Goal: Task Accomplishment & Management: Manage account settings

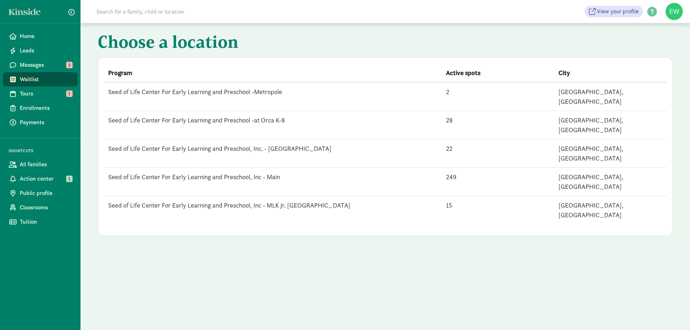
click at [221, 168] on td "Seed of Life Center For Early Learning and Preschool, Inc - Main" at bounding box center [273, 182] width 338 height 28
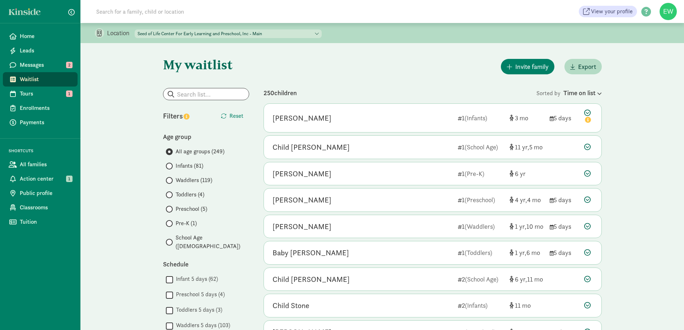
click at [186, 165] on span "Infants (81)" at bounding box center [190, 166] width 28 height 9
click at [171, 165] on input "Infants (81)" at bounding box center [168, 166] width 5 height 5
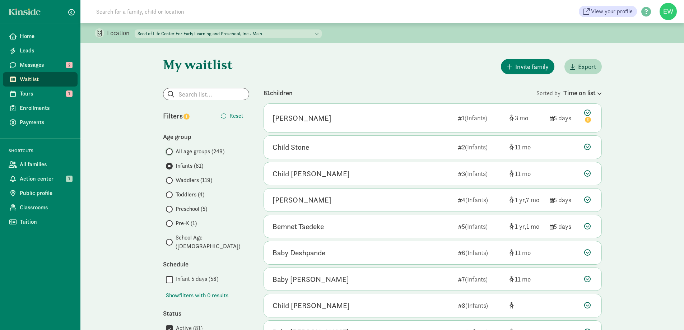
click at [168, 150] on input "All age groups (249)" at bounding box center [168, 151] width 5 height 5
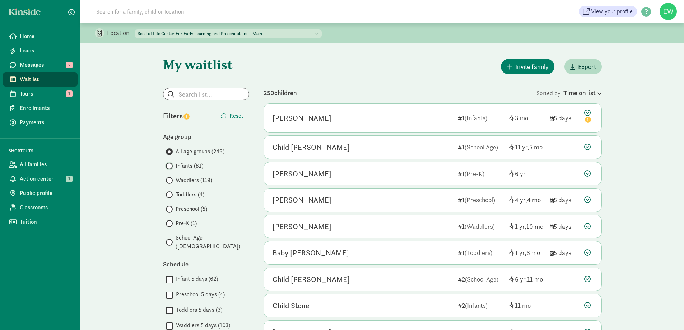
click at [170, 167] on input "Infants (81)" at bounding box center [168, 166] width 5 height 5
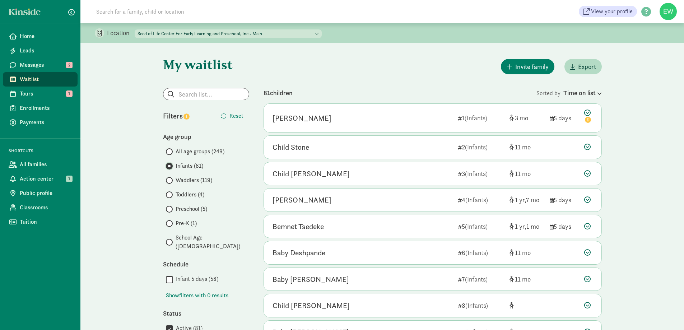
click at [166, 168] on input "Infants (81)" at bounding box center [168, 166] width 5 height 5
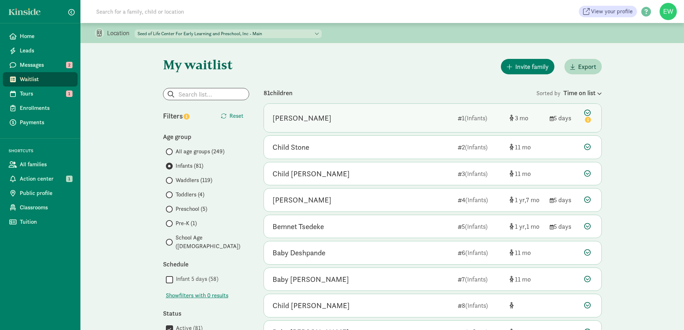
click at [320, 115] on div "Bailey S" at bounding box center [363, 117] width 180 height 11
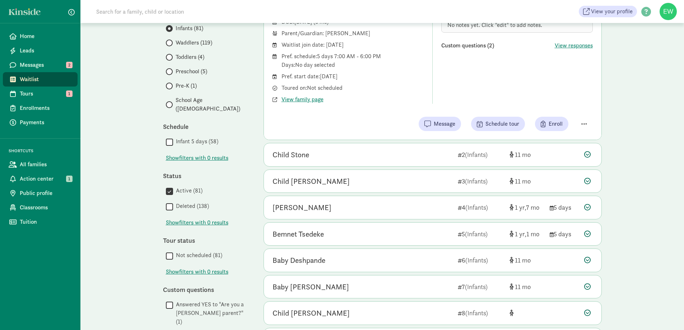
scroll to position [144, 0]
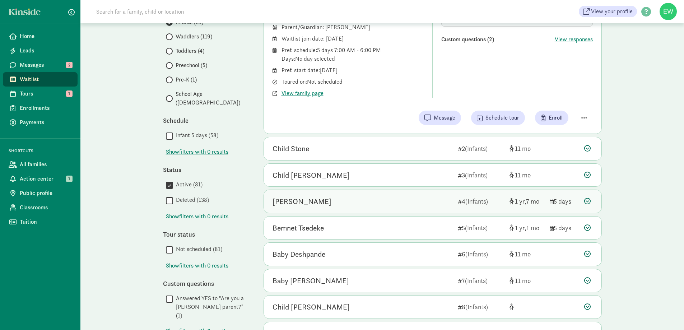
click at [329, 198] on div "[PERSON_NAME]" at bounding box center [363, 201] width 180 height 11
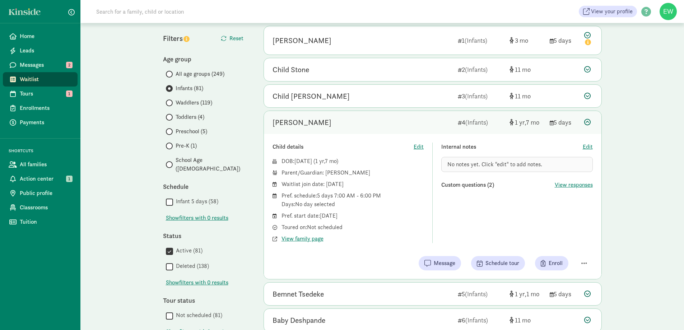
scroll to position [72, 0]
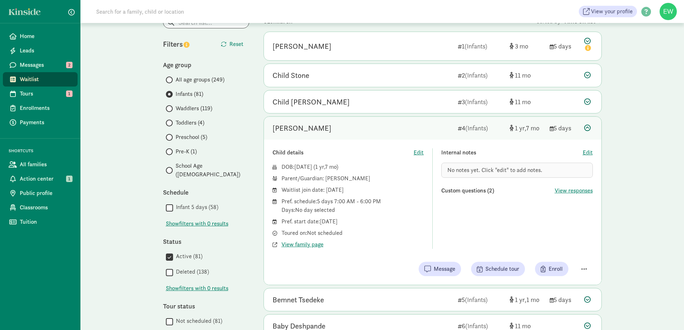
click at [589, 131] on div at bounding box center [589, 128] width 9 height 10
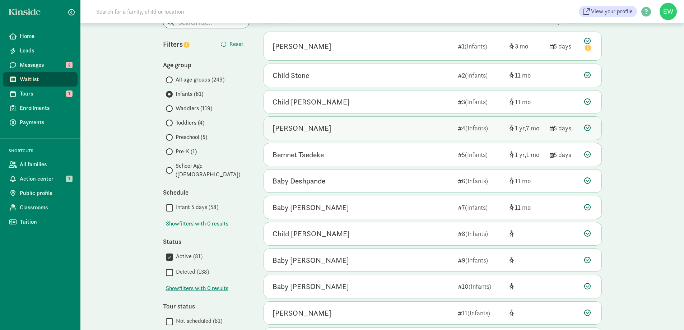
click at [589, 131] on div at bounding box center [589, 128] width 9 height 10
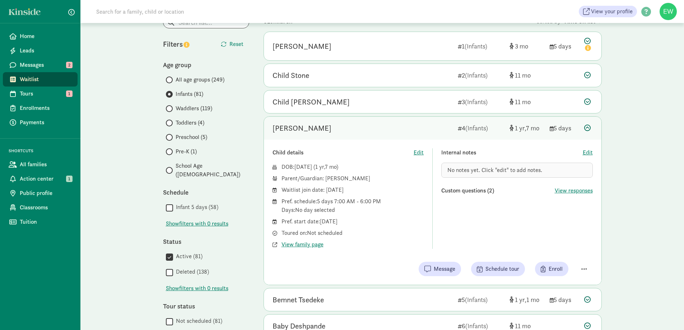
click at [589, 131] on div at bounding box center [589, 128] width 9 height 10
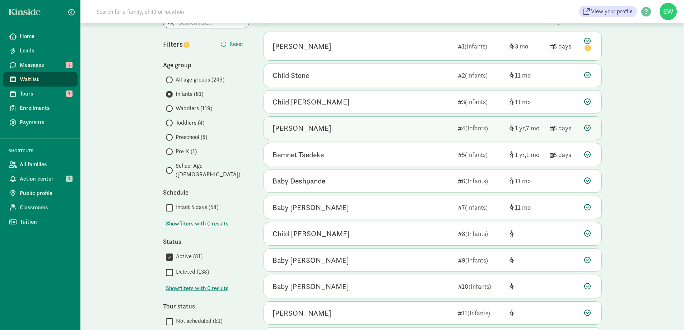
click at [351, 131] on div "[PERSON_NAME]" at bounding box center [363, 128] width 180 height 11
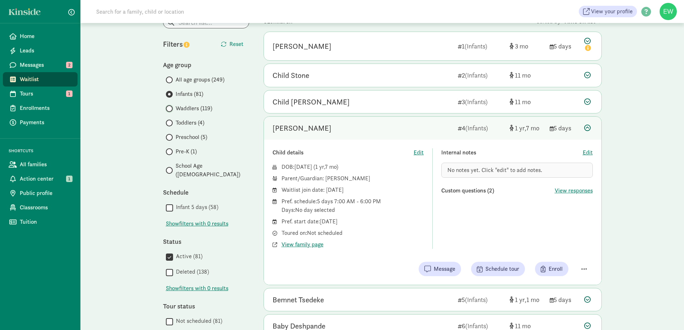
click at [169, 107] on input "Waddlers (119)" at bounding box center [168, 108] width 5 height 5
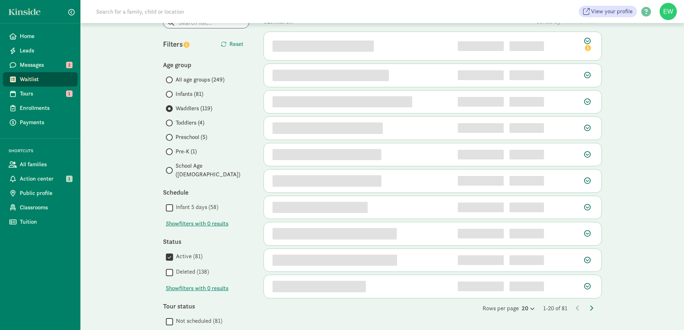
scroll to position [0, 0]
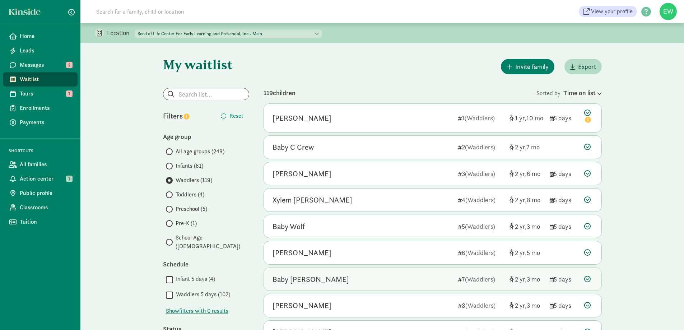
click at [376, 285] on div "Baby Schwarz 7 (Waddlers) 2 3 5 days" at bounding box center [433, 279] width 338 height 23
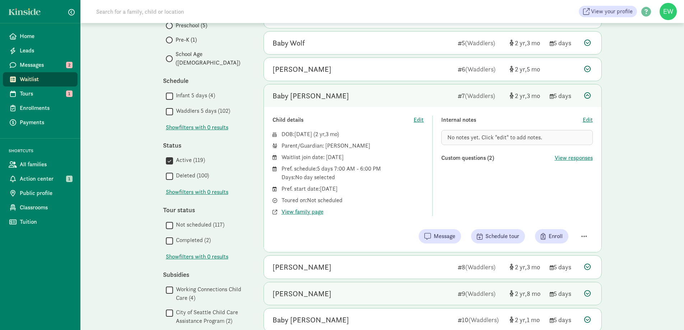
scroll to position [119, 0]
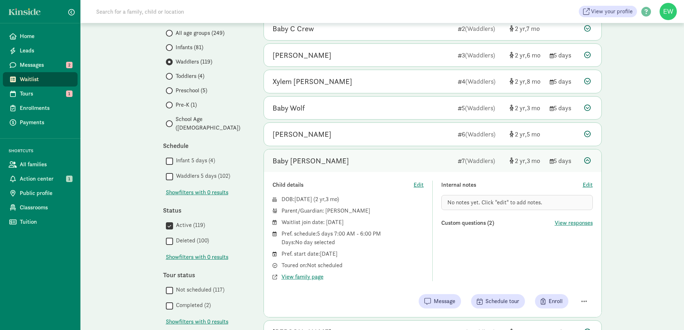
click at [583, 158] on div "Baby Schwarz 7 (Waddlers) 2 3 5 days" at bounding box center [433, 160] width 338 height 23
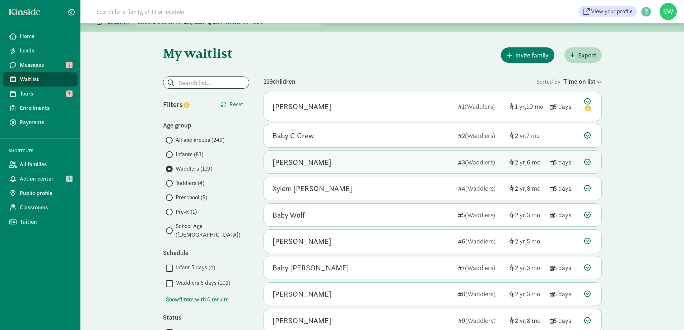
scroll to position [9, 0]
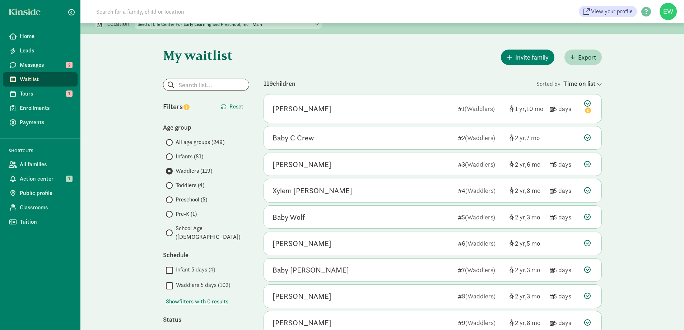
click at [175, 190] on div "All age groups (249) Infants (81) Waddlers (119) Toddlers (4) Preschool (5) Pre…" at bounding box center [206, 189] width 86 height 103
click at [172, 183] on span at bounding box center [169, 185] width 7 height 7
click at [171, 183] on input "Toddlers (4)" at bounding box center [168, 185] width 5 height 5
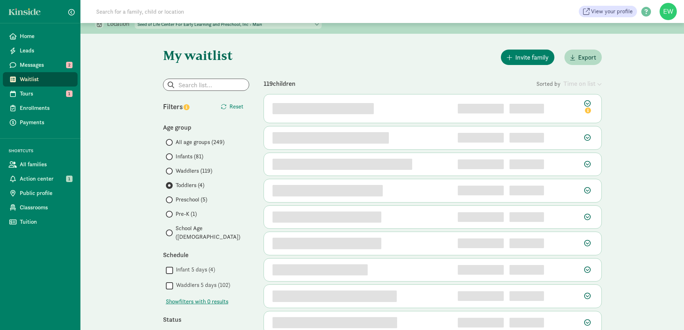
scroll to position [0, 0]
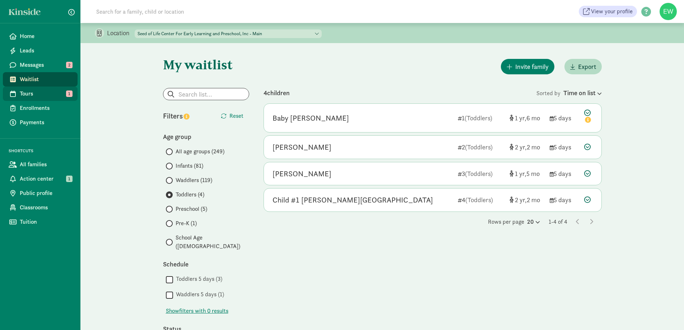
click at [28, 98] on span "Tours" at bounding box center [46, 93] width 52 height 9
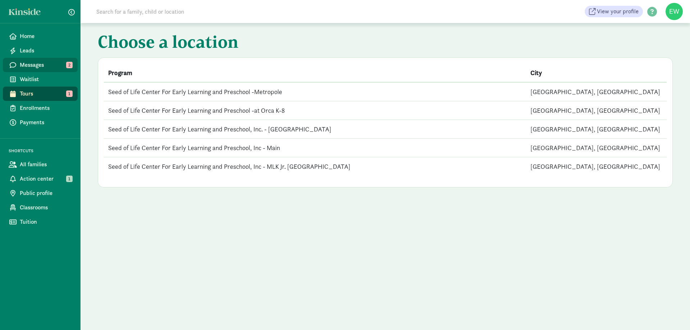
click at [44, 69] on link "Messages 2" at bounding box center [40, 65] width 75 height 14
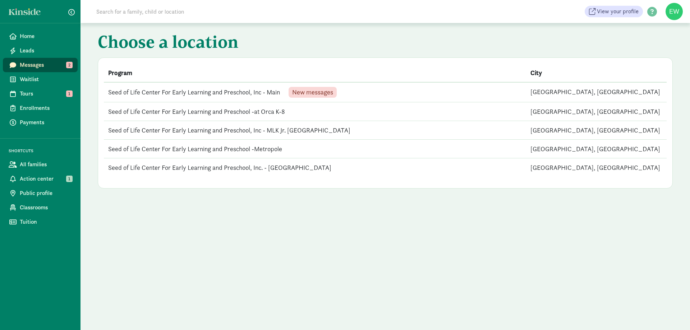
click at [322, 97] on div "New messages" at bounding box center [312, 92] width 48 height 11
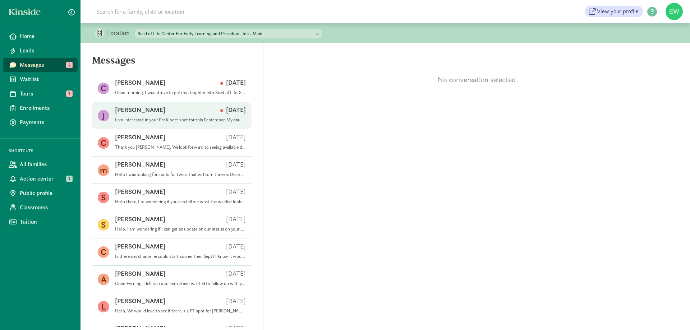
click at [174, 117] on p "I am interested in your Pre Kinder spot for this September. My daughter will be…" at bounding box center [180, 120] width 131 height 6
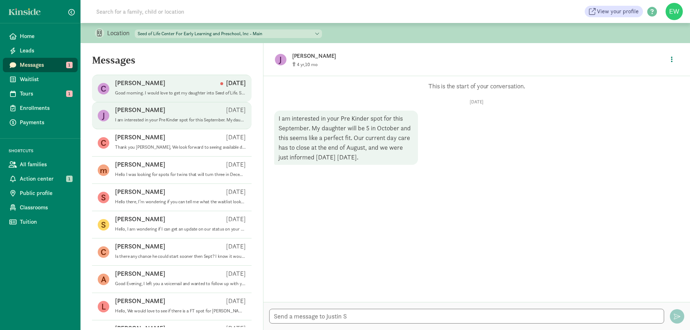
click at [132, 90] on p "Good morning. I would love to get my daughter into Seed of Life. She will be 3 …" at bounding box center [180, 93] width 131 height 6
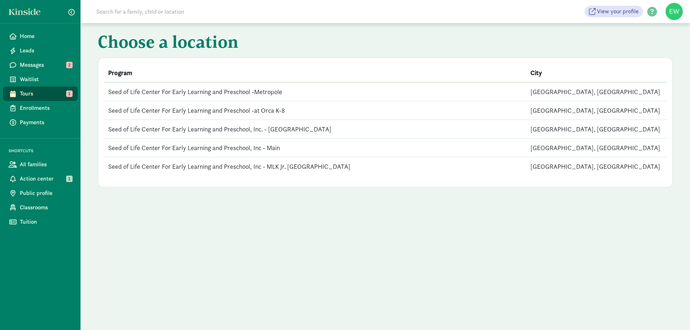
click at [179, 150] on td "Seed of Life Center For Early Learning and Preschool, Inc - Main" at bounding box center [315, 148] width 422 height 19
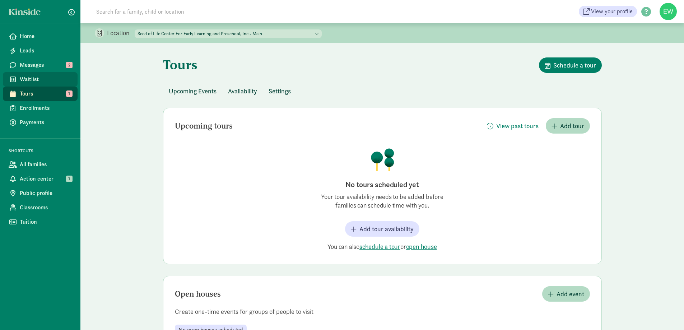
click at [34, 79] on span "Waitlist" at bounding box center [46, 79] width 52 height 9
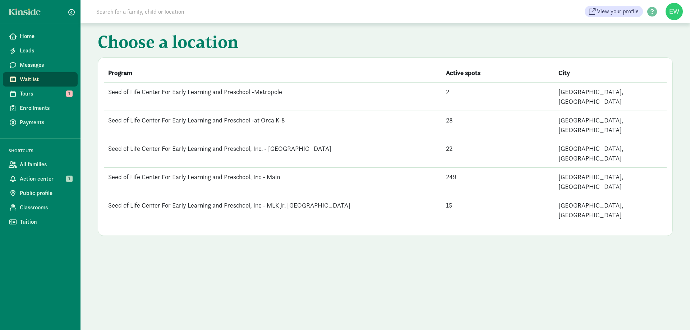
click at [175, 168] on td "Seed of Life Center For Early Learning and Preschool, Inc - Main" at bounding box center [273, 182] width 338 height 28
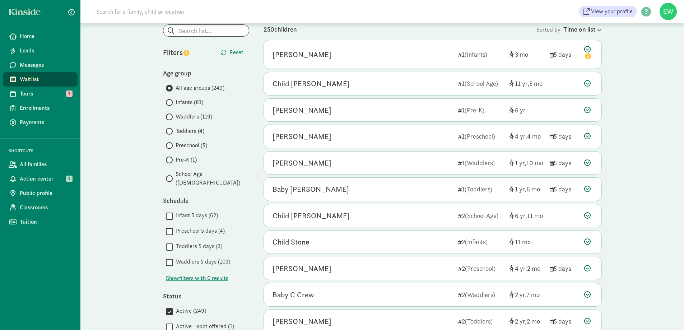
scroll to position [72, 0]
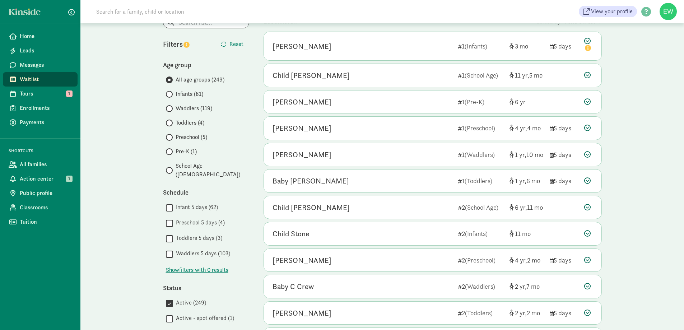
click at [186, 125] on span "Toddlers (4)" at bounding box center [190, 123] width 29 height 9
click at [171, 125] on input "Toddlers (4)" at bounding box center [168, 123] width 5 height 5
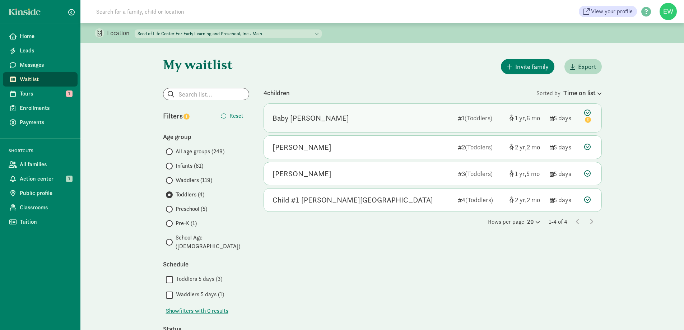
click at [297, 114] on div "Baby [PERSON_NAME]" at bounding box center [311, 117] width 77 height 11
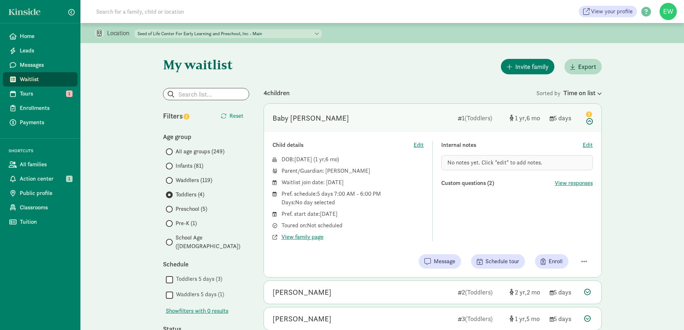
click at [364, 249] on div "Child details Edit DOB: Jan 29, 2024 ( 1 6 ) Parent/Guardian: Kevin Russell Wai…" at bounding box center [433, 204] width 338 height 145
click at [445, 70] on div "Invite family Export" at bounding box center [433, 66] width 338 height 18
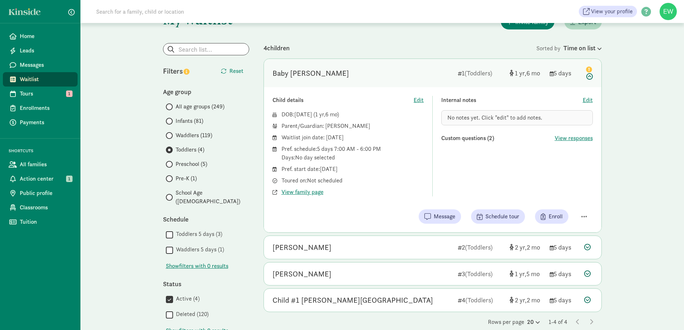
scroll to position [144, 0]
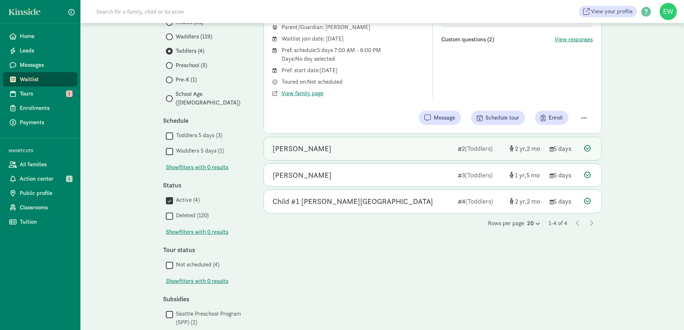
click at [433, 149] on div "[PERSON_NAME]" at bounding box center [363, 148] width 180 height 11
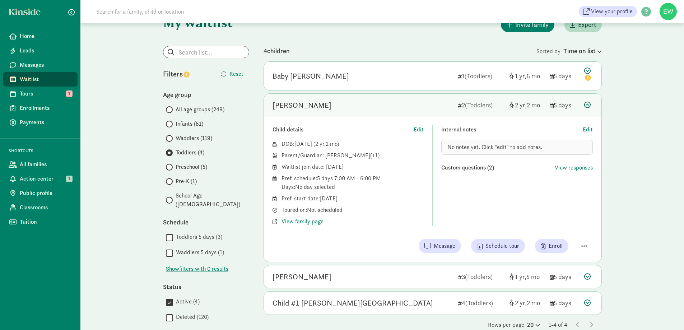
scroll to position [36, 0]
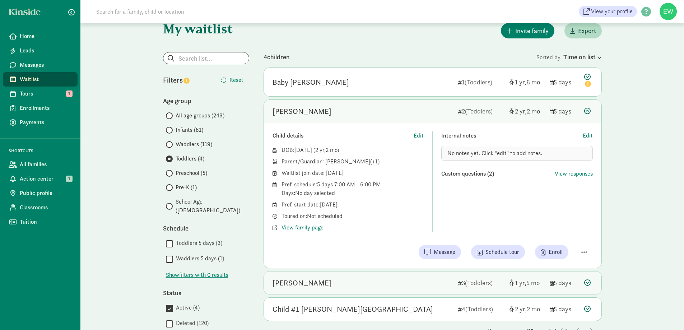
click at [373, 283] on div "[PERSON_NAME]" at bounding box center [363, 282] width 180 height 11
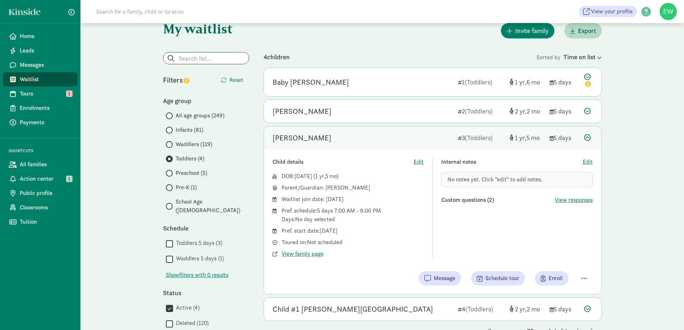
click at [178, 129] on span "Infants (81)" at bounding box center [190, 130] width 28 height 9
click at [171, 129] on input "Infants (81)" at bounding box center [168, 130] width 5 height 5
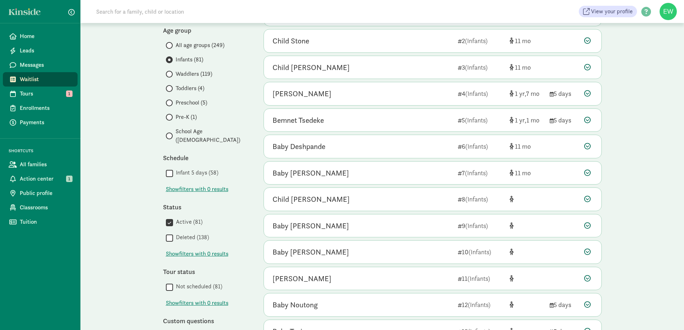
scroll to position [108, 0]
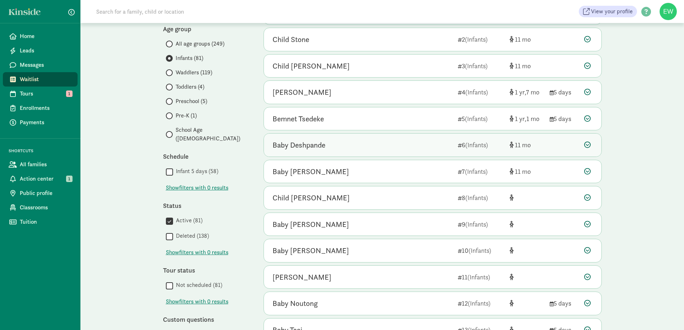
click at [318, 142] on div "Baby Deshpande" at bounding box center [299, 144] width 53 height 11
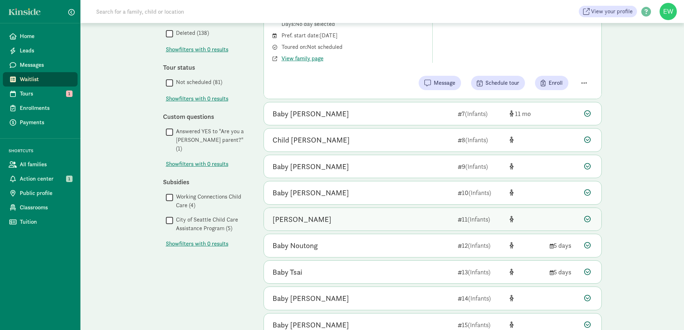
scroll to position [323, 0]
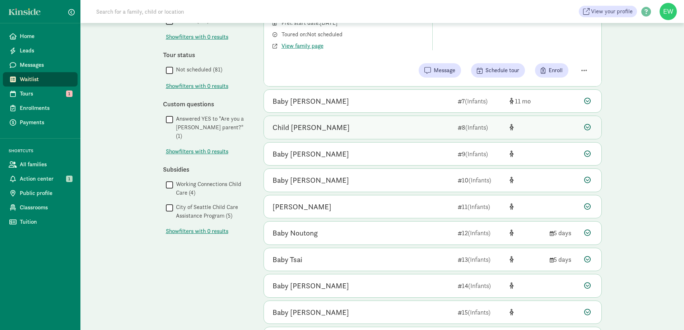
click at [289, 127] on div "Child [PERSON_NAME]" at bounding box center [311, 127] width 77 height 11
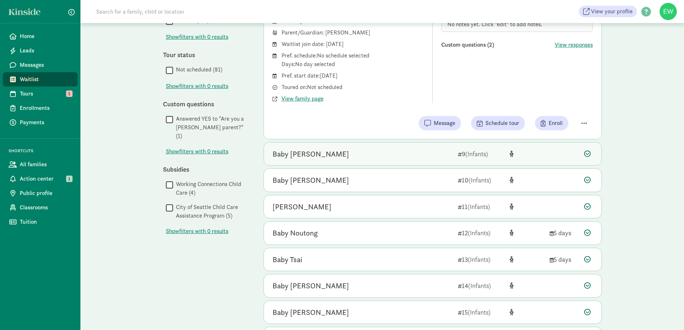
click at [310, 157] on div "Baby [PERSON_NAME]" at bounding box center [311, 153] width 77 height 11
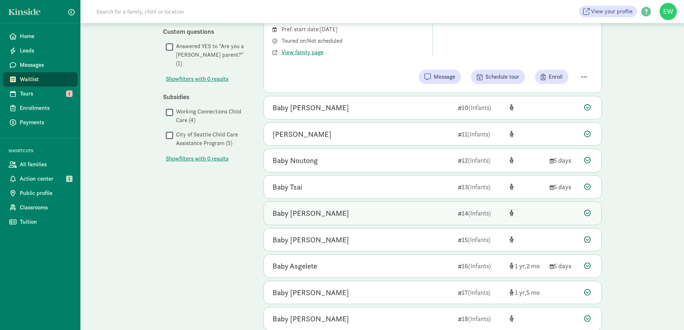
scroll to position [478, 0]
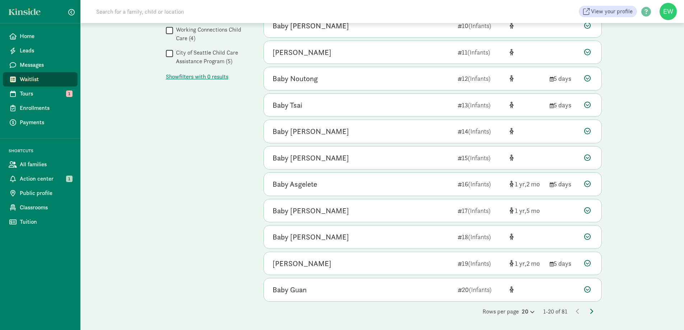
click at [592, 312] on icon at bounding box center [592, 312] width 4 height 6
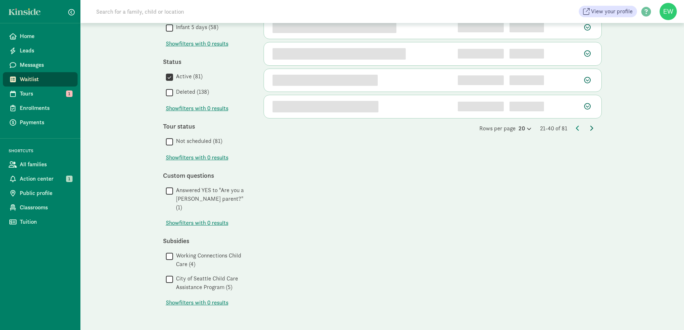
scroll to position [0, 0]
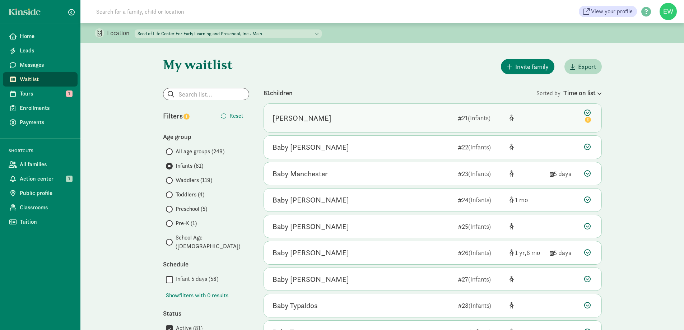
click at [456, 124] on div "Baby Miller 21 (Infants)" at bounding box center [433, 118] width 338 height 28
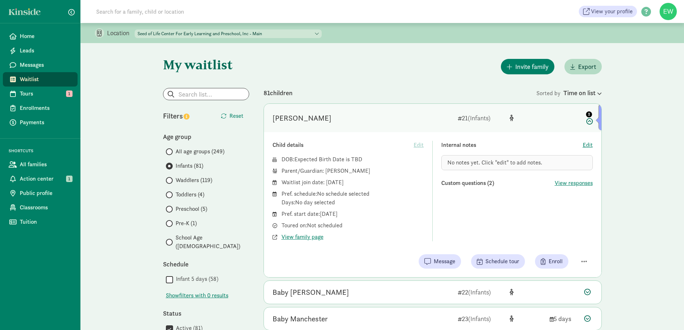
click at [592, 114] on icon "info" at bounding box center [589, 114] width 6 height 6
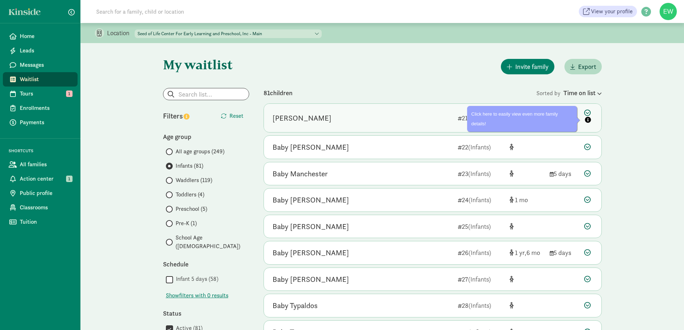
click at [588, 119] on icon "info" at bounding box center [588, 120] width 6 height 6
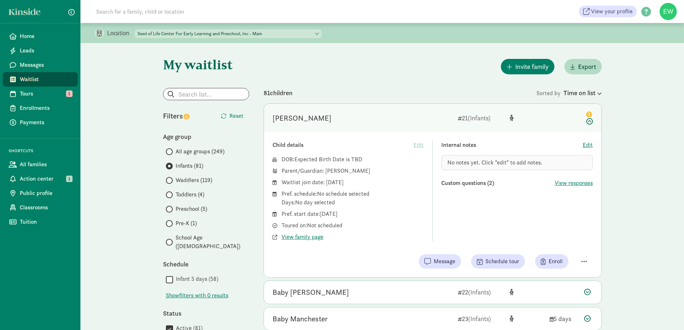
click at [305, 117] on div "Baby Miller" at bounding box center [302, 117] width 59 height 11
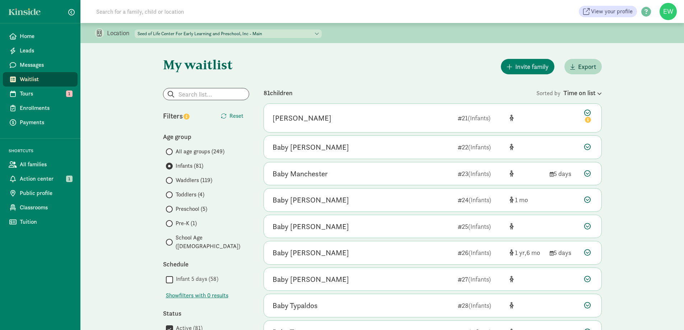
click at [152, 11] on input at bounding box center [193, 11] width 202 height 14
type input "Nicole"
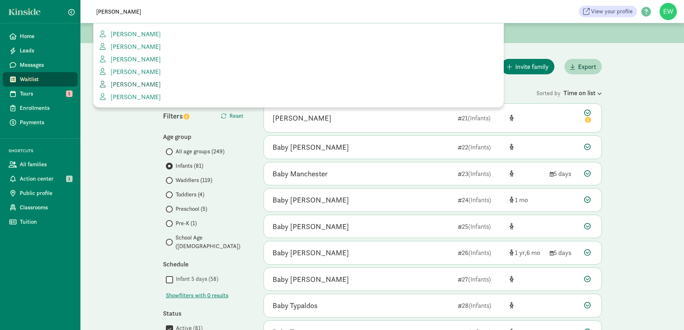
click at [140, 88] on span "Nicole Higgins" at bounding box center [134, 84] width 53 height 8
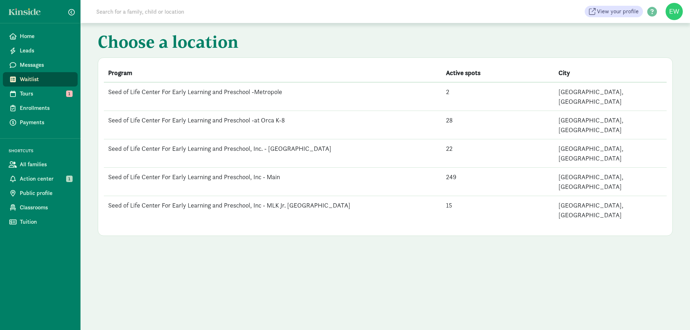
click at [266, 168] on td "Seed of Life Center For Early Learning and Preschool, Inc - Main" at bounding box center [273, 182] width 338 height 28
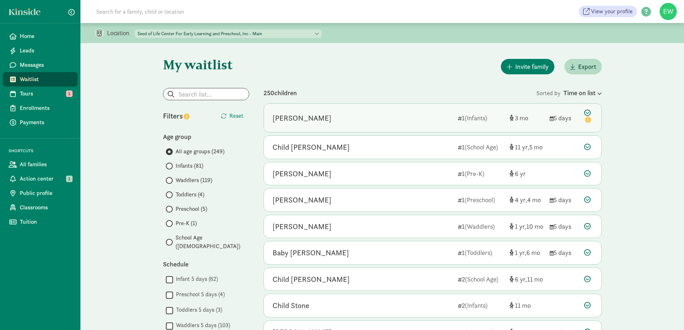
click at [325, 124] on div "[PERSON_NAME] S 1 (Infants) 3 5 days" at bounding box center [433, 118] width 338 height 28
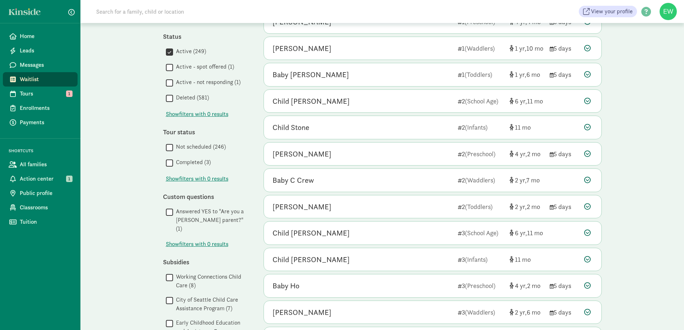
scroll to position [478, 0]
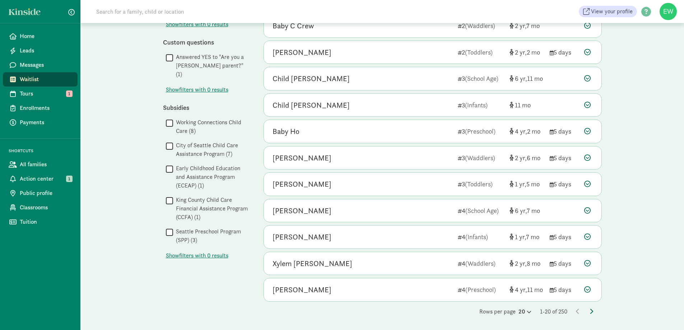
click at [591, 310] on icon at bounding box center [592, 312] width 4 height 6
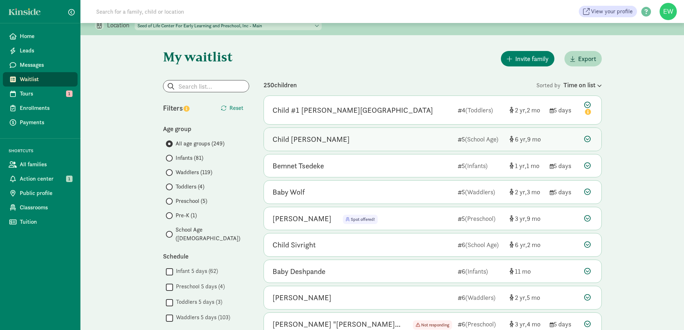
scroll to position [0, 0]
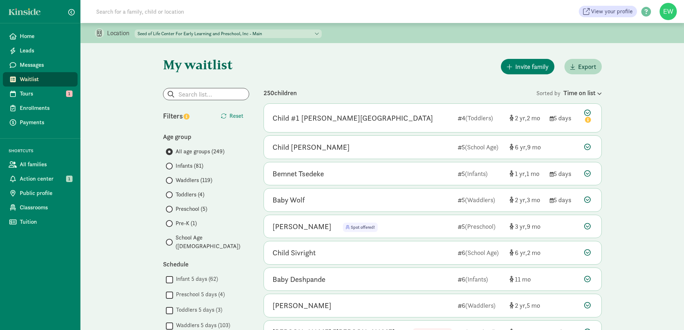
click at [209, 11] on input at bounding box center [193, 11] width 202 height 14
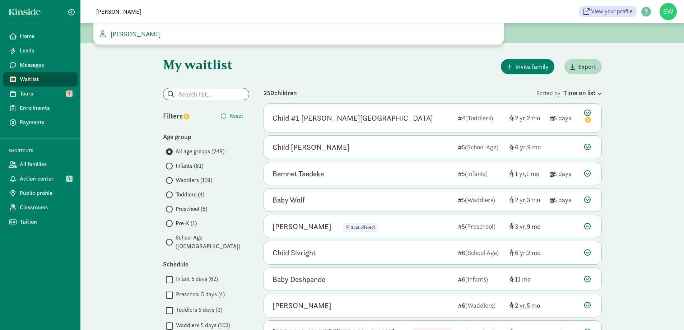
type input "Nicole h"
click at [129, 34] on span "Nicole Higgins" at bounding box center [134, 34] width 53 height 8
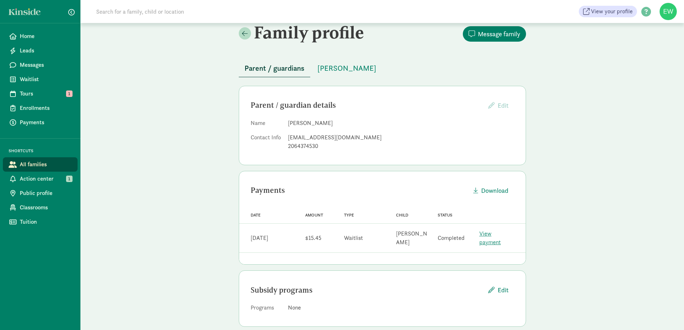
scroll to position [12, 0]
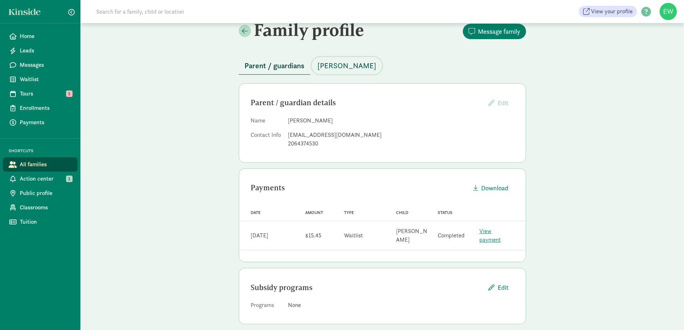
click at [337, 66] on span "Joseph Banks" at bounding box center [347, 65] width 59 height 11
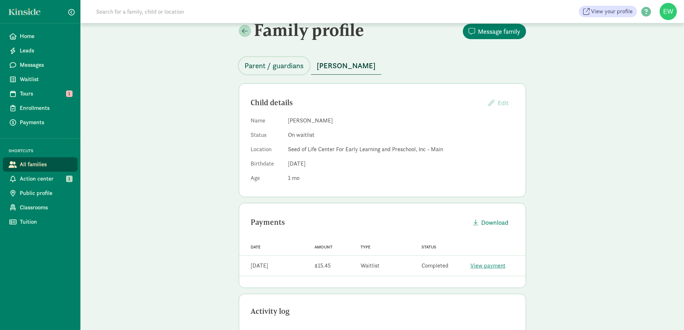
click at [282, 73] on button "Parent / guardians" at bounding box center [274, 65] width 71 height 17
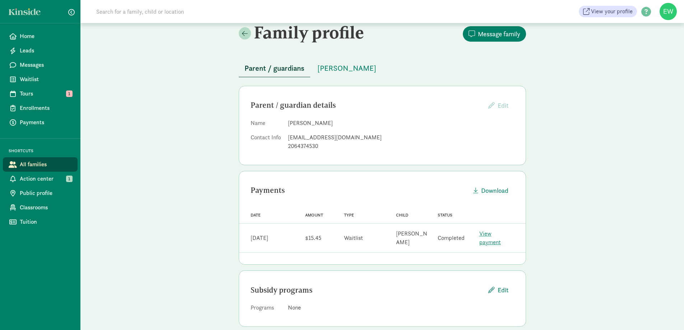
scroll to position [12, 0]
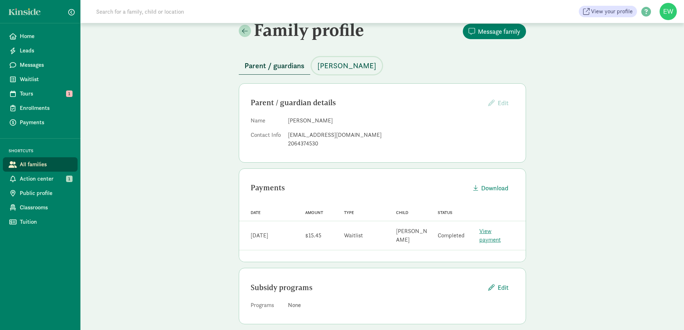
click at [339, 64] on span "Joseph Banks" at bounding box center [347, 65] width 59 height 11
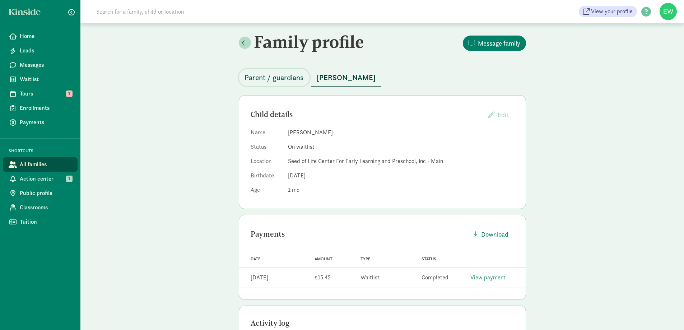
click at [258, 75] on span "Parent / guardians" at bounding box center [274, 77] width 59 height 11
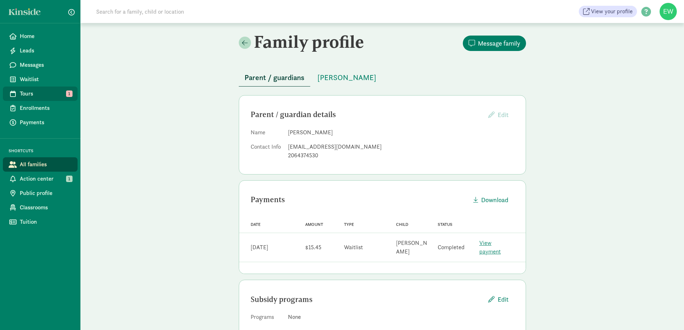
click at [42, 96] on span "Tours" at bounding box center [46, 93] width 52 height 9
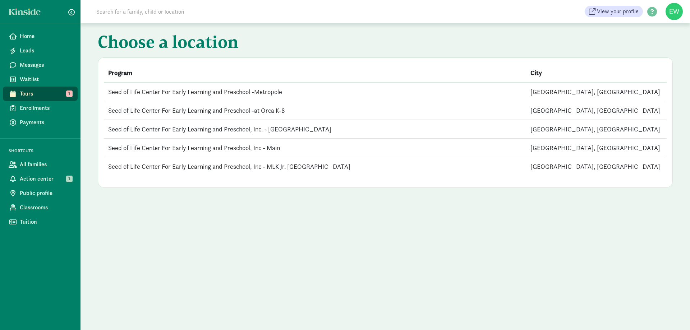
click at [183, 149] on td "Seed of Life Center For Early Learning and Preschool, Inc - Main" at bounding box center [315, 148] width 422 height 19
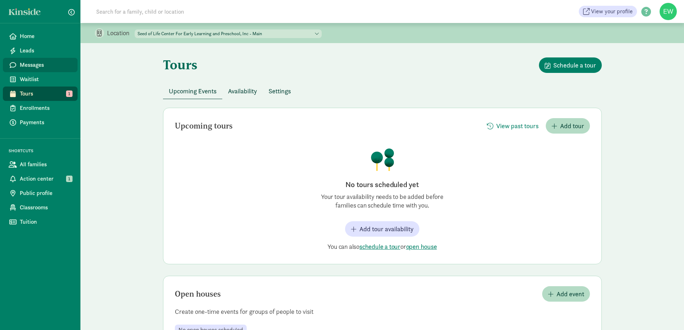
click at [44, 68] on span "Messages" at bounding box center [46, 65] width 52 height 9
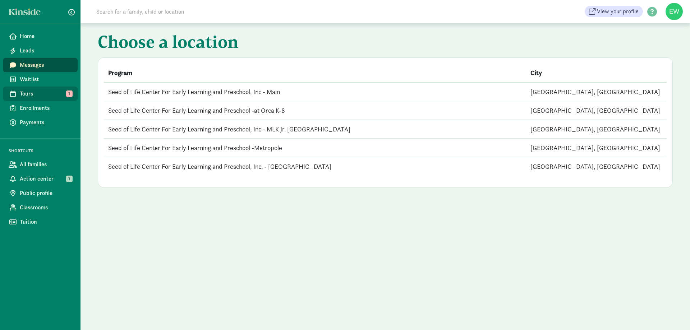
drag, startPoint x: 51, startPoint y: 92, endPoint x: 65, endPoint y: 94, distance: 14.6
click at [51, 92] on span "Tours" at bounding box center [46, 93] width 52 height 9
click at [49, 66] on span "Messages" at bounding box center [46, 65] width 52 height 9
click at [242, 142] on td "Seed of Life Center For Early Learning and Preschool -Metropole" at bounding box center [315, 148] width 422 height 19
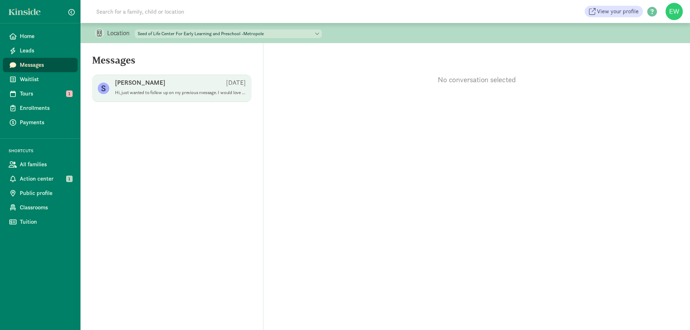
click at [183, 94] on p "Hi, just wanted to follow up on my previous message. I would love to tour your …" at bounding box center [180, 93] width 131 height 6
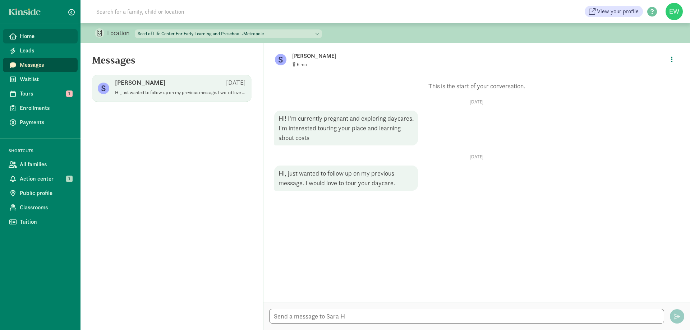
click at [24, 31] on link "Home" at bounding box center [40, 36] width 75 height 14
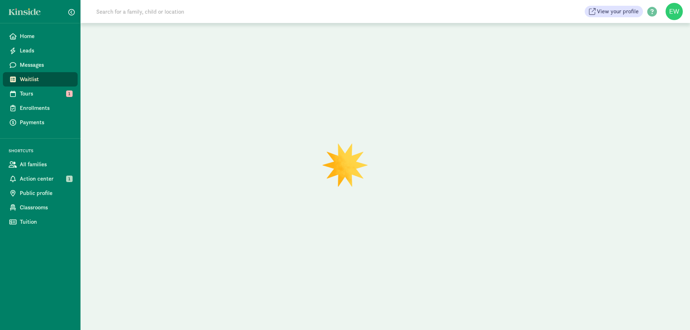
click at [173, 9] on input at bounding box center [193, 11] width 202 height 14
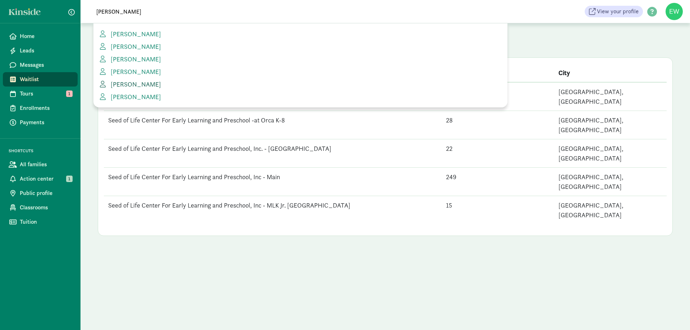
type input "nicole"
click at [144, 83] on span "Nicole Higgins" at bounding box center [134, 84] width 53 height 8
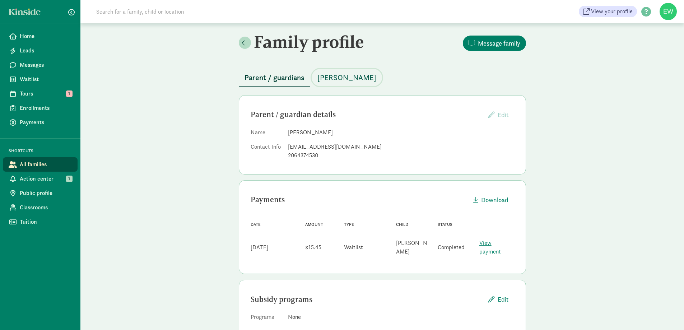
click at [329, 85] on button "[PERSON_NAME]" at bounding box center [347, 77] width 70 height 17
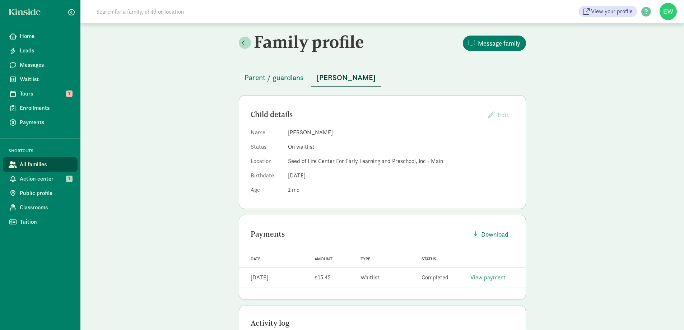
scroll to position [147, 0]
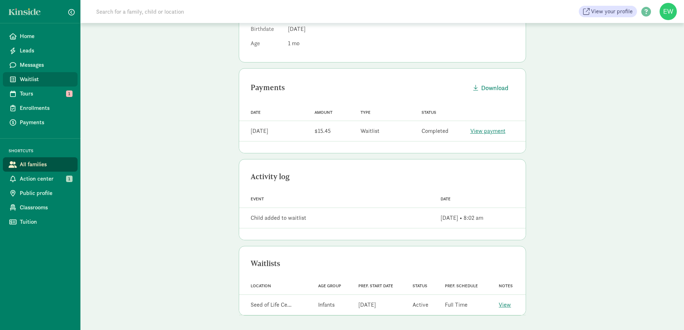
click at [37, 83] on span "Waitlist" at bounding box center [46, 79] width 52 height 9
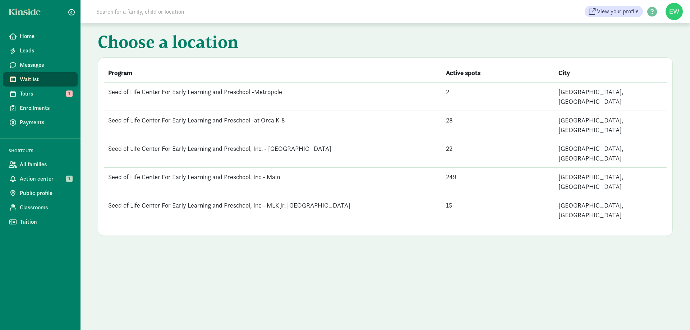
click at [261, 196] on td "Seed of Life Center For Early Learning and Preschool, Inc - MLK Jr. [GEOGRAPHIC…" at bounding box center [273, 210] width 338 height 28
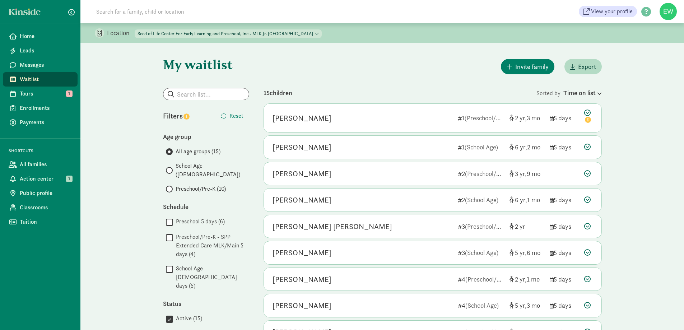
click at [177, 185] on span "Preschool/Pre-K (10)" at bounding box center [201, 189] width 50 height 9
click at [171, 187] on input "Preschool/Pre-K (10)" at bounding box center [168, 189] width 5 height 5
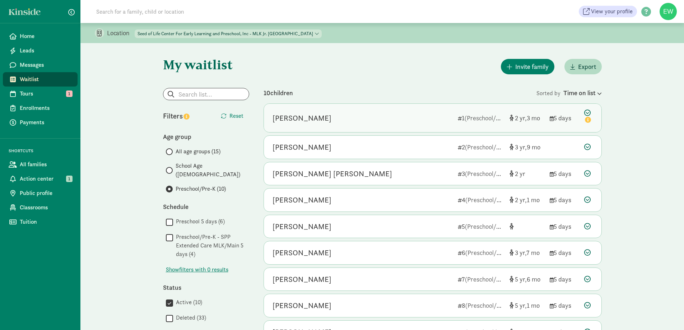
click at [274, 117] on div "[PERSON_NAME]" at bounding box center [302, 117] width 59 height 11
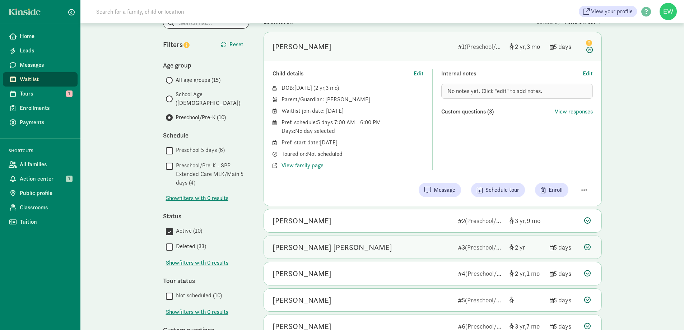
scroll to position [72, 0]
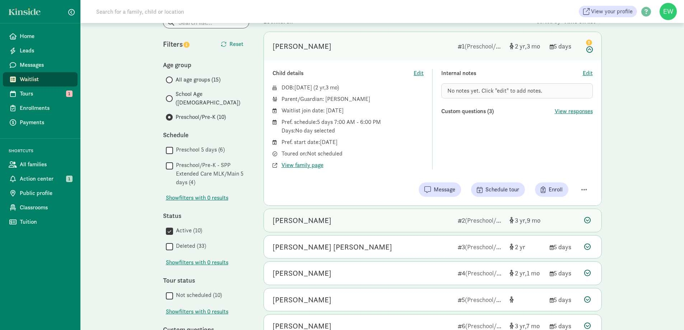
click at [389, 213] on div "[PERSON_NAME] 2 (Preschool/Pre-K) 3 9" at bounding box center [433, 220] width 338 height 23
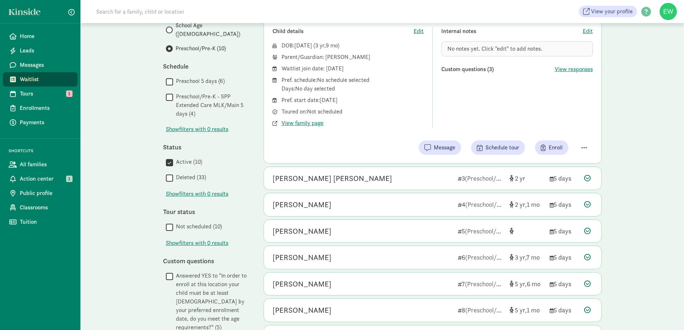
scroll to position [144, 0]
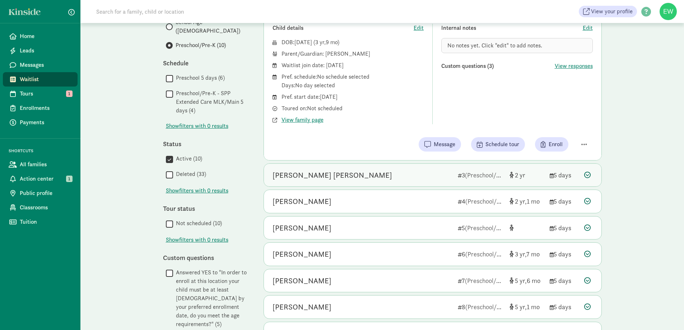
click at [503, 174] on span "(Preschool/Pre-K)" at bounding box center [489, 175] width 49 height 8
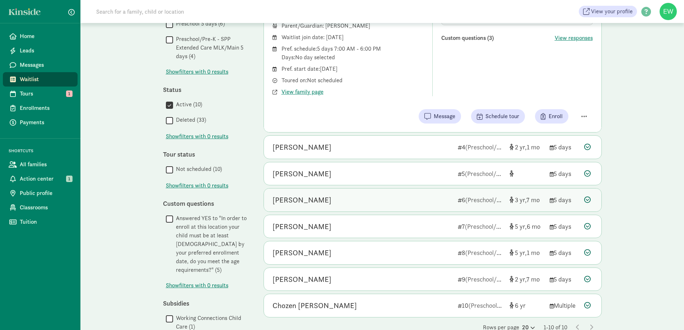
scroll to position [243, 0]
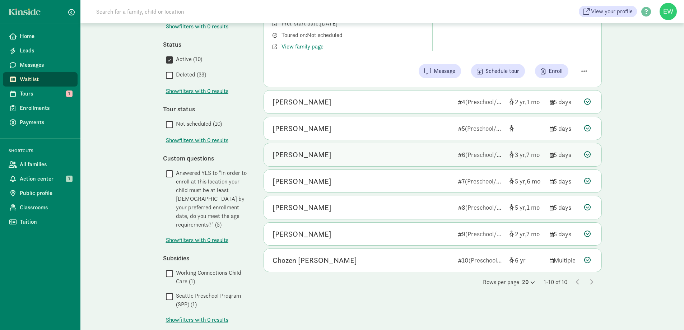
click at [329, 151] on div "[PERSON_NAME]" at bounding box center [363, 154] width 180 height 11
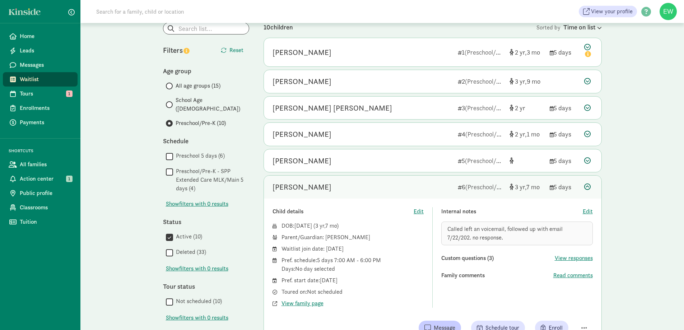
scroll to position [28, 0]
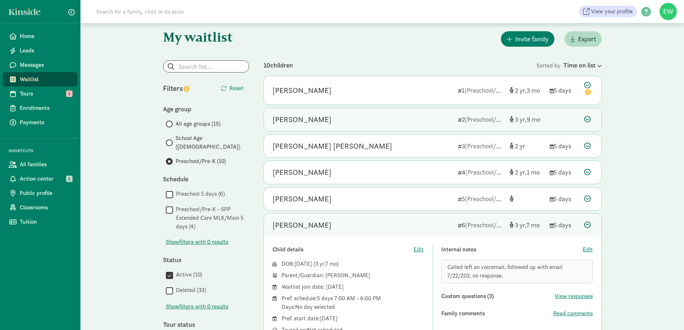
click at [392, 121] on div "[PERSON_NAME]" at bounding box center [363, 119] width 180 height 11
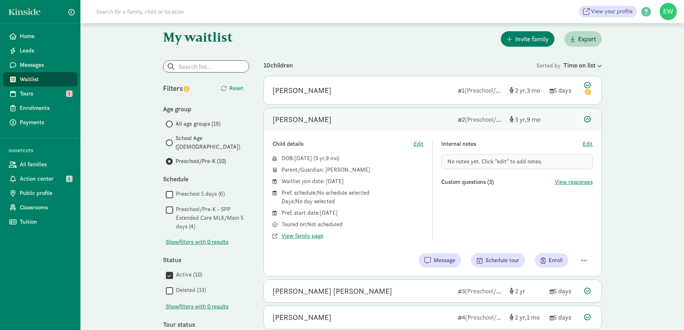
click at [476, 165] on div "No notes yet. Click "edit" to add notes." at bounding box center [518, 161] width 152 height 15
click at [483, 163] on span "No notes yet. Click "edit" to add notes." at bounding box center [495, 162] width 95 height 8
click at [313, 234] on span "View family page" at bounding box center [303, 236] width 42 height 9
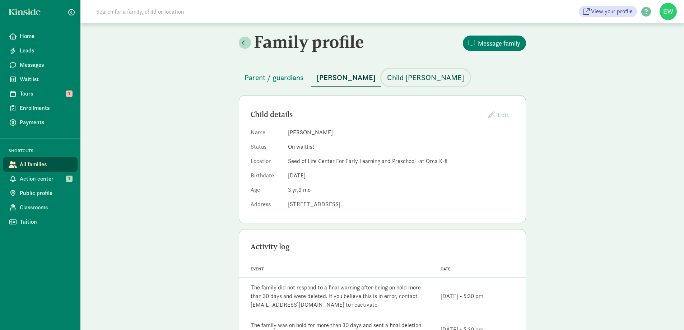
click at [388, 75] on span "Child [PERSON_NAME]" at bounding box center [425, 77] width 77 height 11
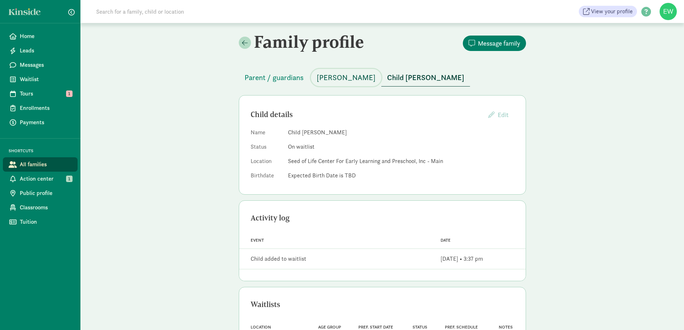
click at [351, 76] on span "[PERSON_NAME]" at bounding box center [346, 77] width 59 height 11
click at [348, 84] on button "[PERSON_NAME]" at bounding box center [346, 77] width 70 height 17
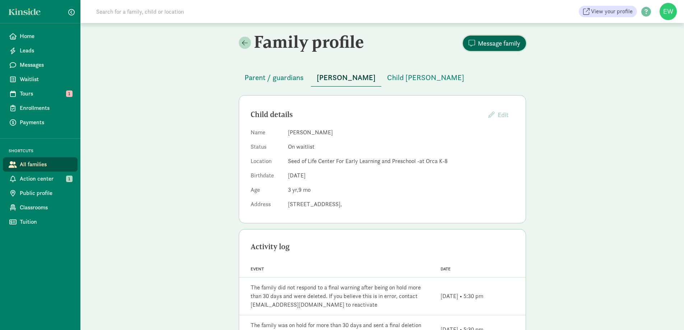
click at [494, 40] on span "Message family" at bounding box center [499, 43] width 42 height 10
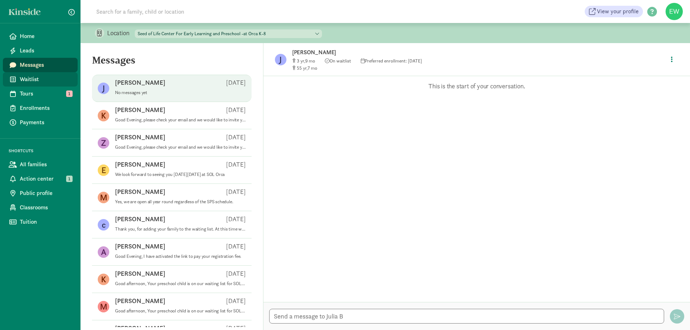
click at [41, 80] on span "Waitlist" at bounding box center [46, 79] width 52 height 9
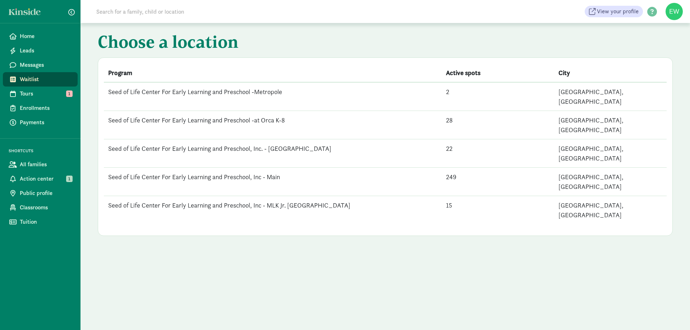
click at [287, 196] on td "Seed of Life Center For Early Learning and Preschool, Inc - MLK Jr. [GEOGRAPHIC…" at bounding box center [273, 210] width 338 height 28
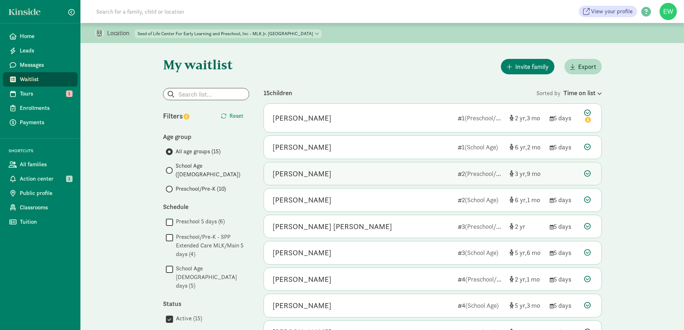
click at [374, 171] on div "[PERSON_NAME]" at bounding box center [363, 173] width 180 height 11
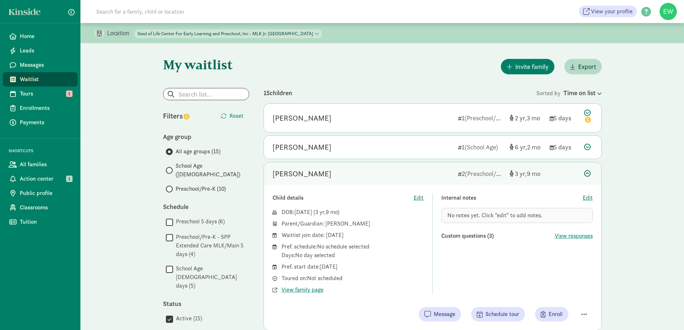
click at [507, 215] on span "No notes yet. Click "edit" to add notes." at bounding box center [495, 216] width 95 height 8
click at [589, 199] on span "Edit" at bounding box center [588, 198] width 10 height 9
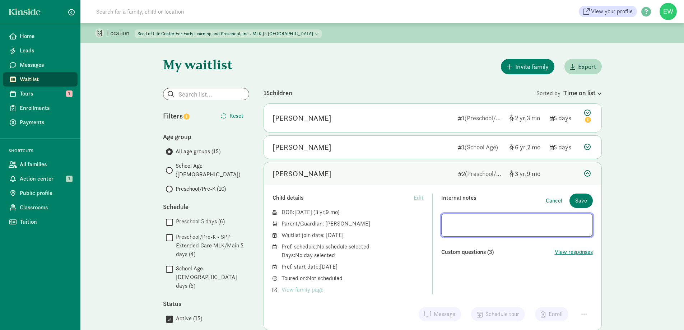
click at [507, 225] on textarea at bounding box center [518, 225] width 152 height 23
type textarea "Left voicemail, followed up with email. [DATE]"
click at [586, 201] on span "Save" at bounding box center [582, 201] width 12 height 9
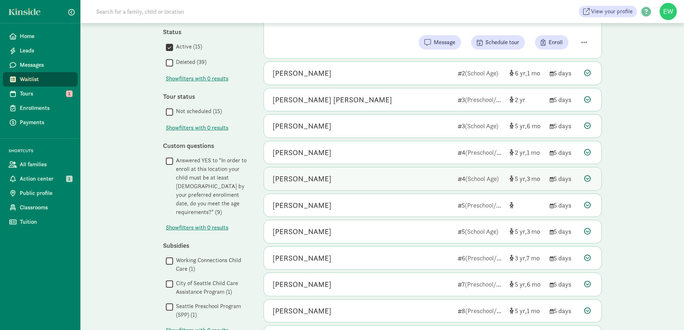
scroll to position [287, 0]
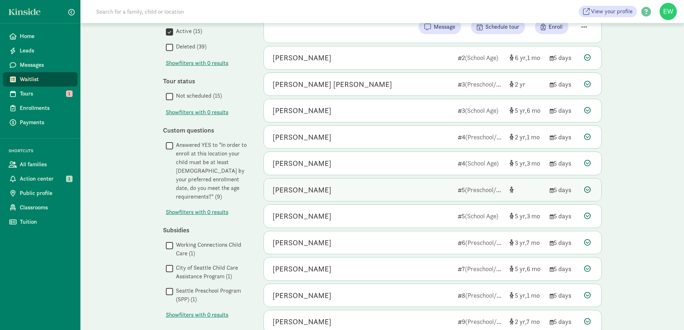
click at [378, 191] on div "[PERSON_NAME]" at bounding box center [363, 189] width 180 height 11
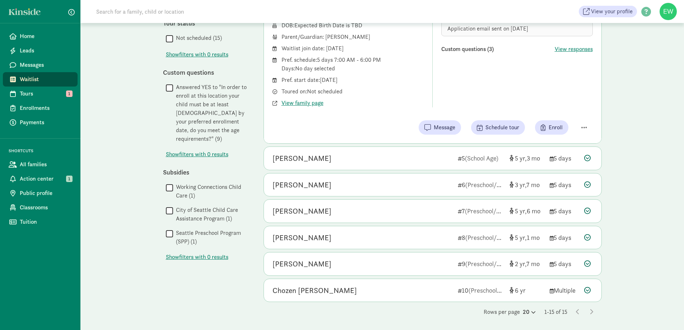
scroll to position [346, 0]
click at [316, 178] on div "[PERSON_NAME] 6 (Preschool/Pre-K) 3 7 5 days" at bounding box center [433, 184] width 338 height 23
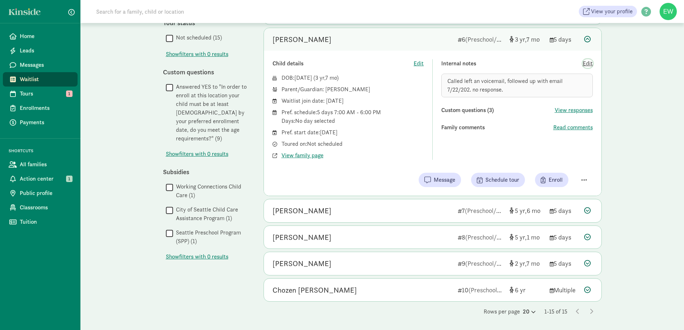
click at [586, 65] on span "Edit" at bounding box center [588, 63] width 10 height 9
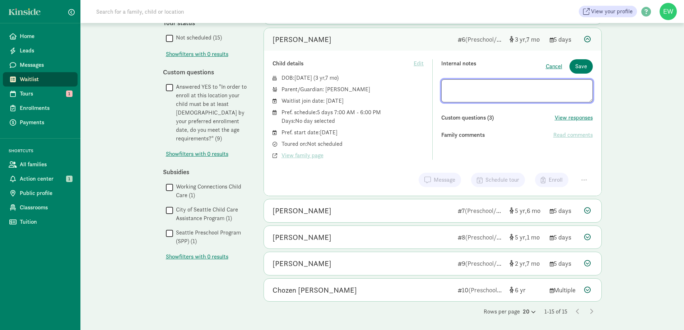
click at [472, 94] on textarea at bounding box center [518, 90] width 152 height 23
type textarea "Called left an voicemail, followed up with email 7/22/2025. no response."
click at [582, 68] on span "Save" at bounding box center [582, 66] width 12 height 9
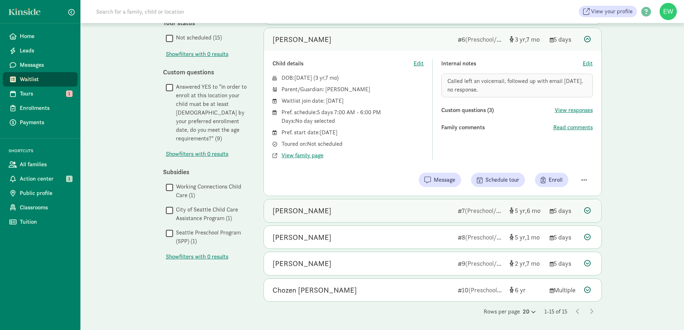
click at [379, 212] on div "Ayla Schooley" at bounding box center [363, 210] width 180 height 11
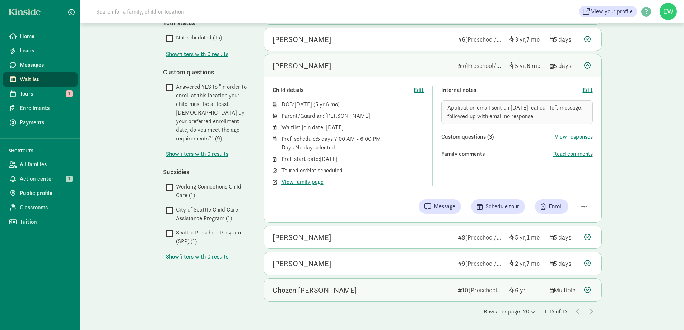
click at [387, 296] on div "Chozen Rucker 10 (Preschool/Pre-K) 6 Multiple" at bounding box center [433, 290] width 338 height 23
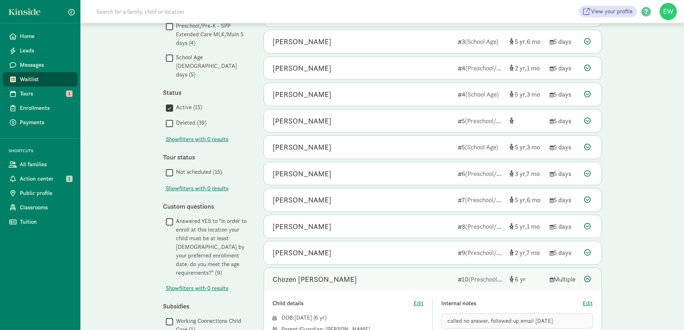
scroll to position [211, 0]
click at [359, 238] on div "Jonathan Wasley-Williams 8 (Preschool/Pre-K) 5 1 5 days" at bounding box center [433, 227] width 338 height 23
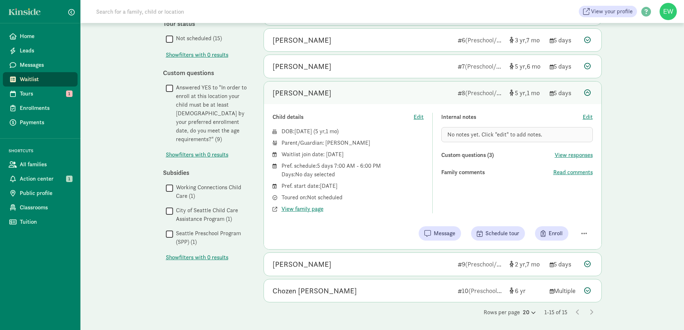
scroll to position [346, 0]
click at [335, 98] on div "Jonathan Wasley-Williams 8 (Preschool/Pre-K) 5 1 5 days" at bounding box center [433, 92] width 338 height 23
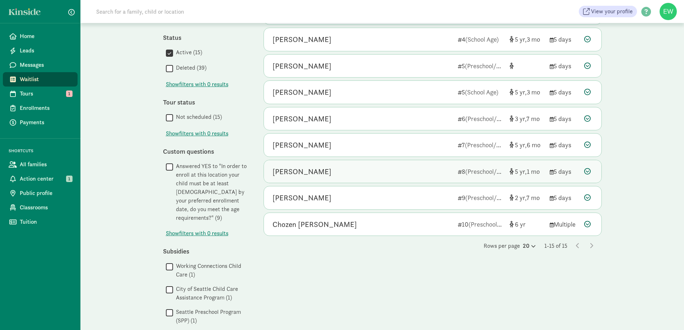
click at [310, 180] on div "Jonathan Wasley-Williams 8 (Preschool/Pre-K) 5 1 5 days" at bounding box center [433, 171] width 338 height 23
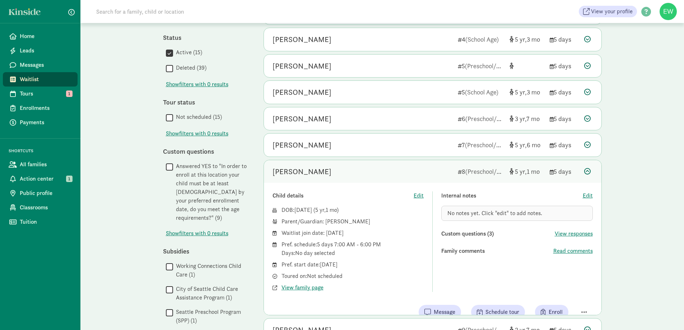
scroll to position [346, 0]
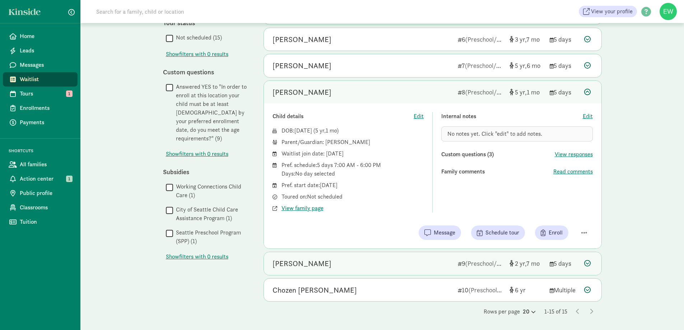
click at [383, 259] on div "Henry Lewis" at bounding box center [363, 263] width 180 height 11
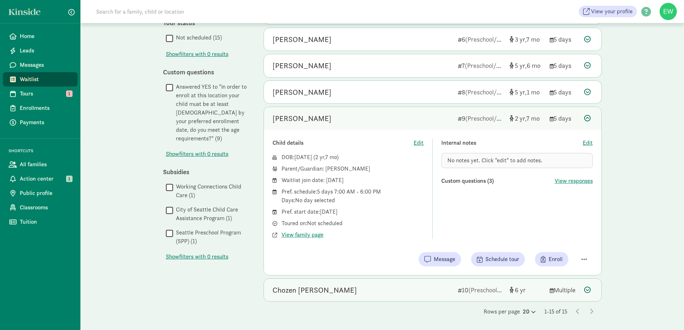
click at [384, 292] on div "Chozen Rucker" at bounding box center [363, 290] width 180 height 11
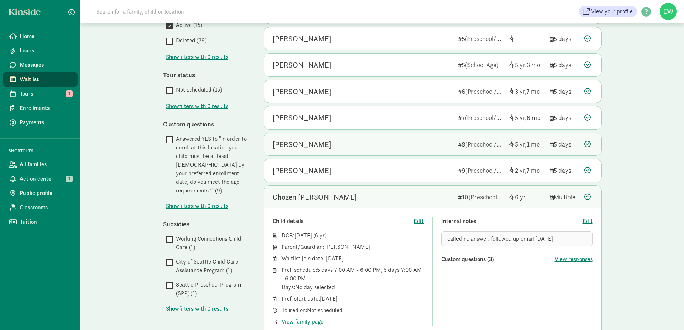
scroll to position [354, 0]
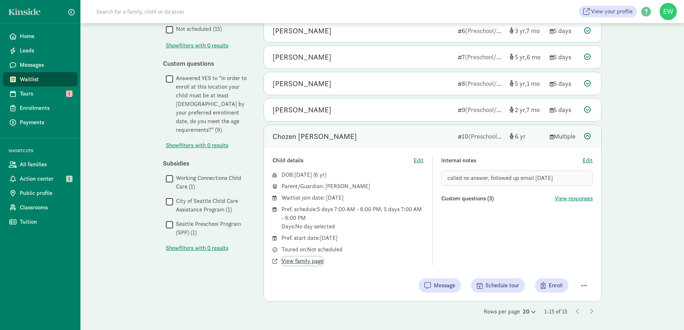
click at [313, 260] on span "View family page" at bounding box center [303, 261] width 42 height 9
click at [361, 115] on div "Henry Lewis 9 (Preschool/Pre-K) 2 7 5 days" at bounding box center [433, 109] width 338 height 23
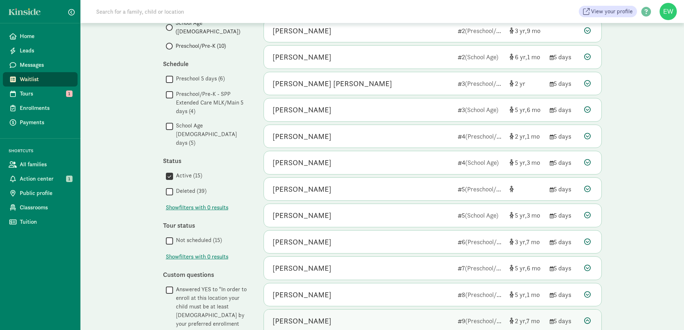
scroll to position [130, 0]
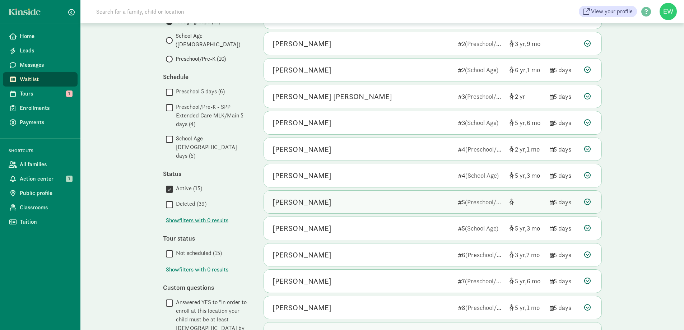
click at [313, 200] on div "bruk girmai" at bounding box center [363, 202] width 180 height 11
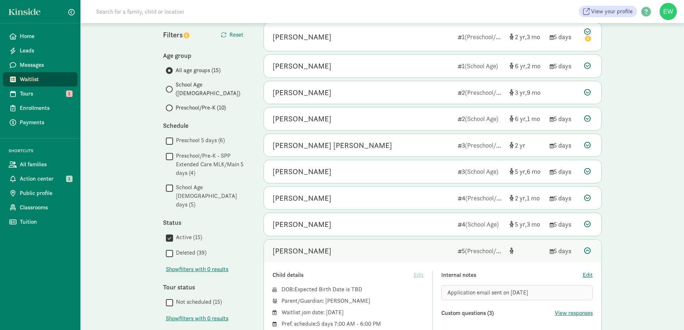
scroll to position [0, 0]
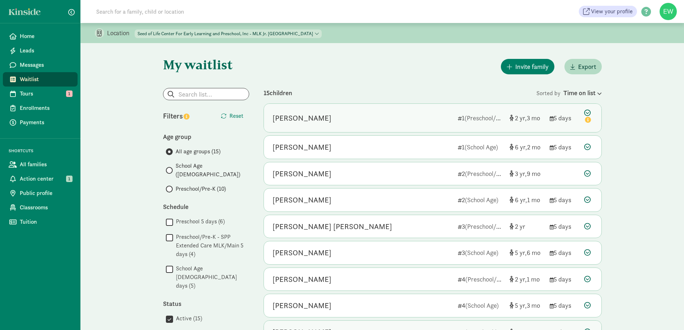
click at [329, 114] on div "Elena Lopez-Steiner" at bounding box center [302, 117] width 59 height 11
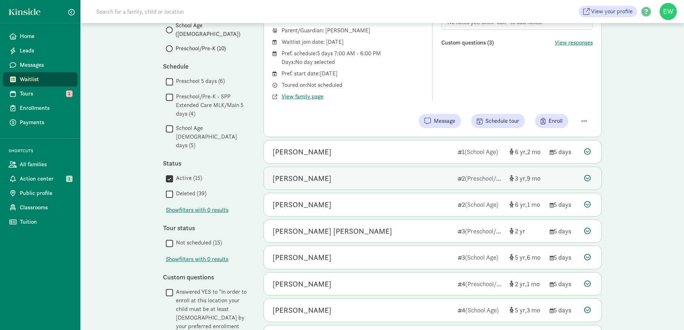
scroll to position [144, 0]
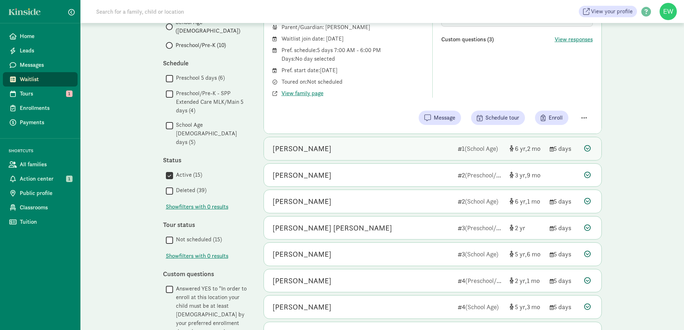
click at [319, 150] on div "Maria Albright Guerrero" at bounding box center [302, 148] width 59 height 11
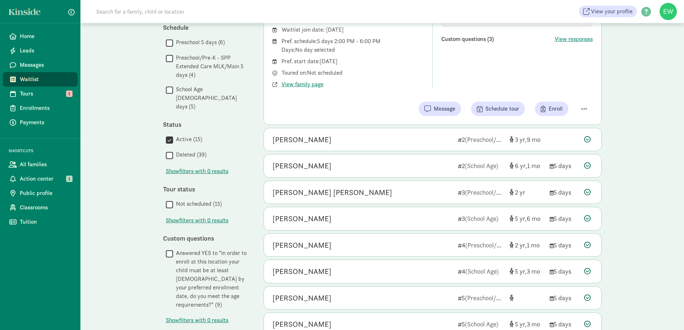
scroll to position [180, 0]
click at [323, 146] on div "Jack Doppelt 2 (Preschool/Pre-K) 3 9" at bounding box center [433, 139] width 338 height 23
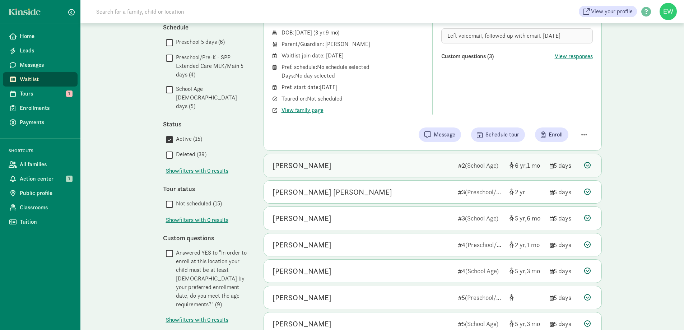
click at [311, 174] on div "Amos McKittrick-Feurey 2 (School Age) 6 1 5 days" at bounding box center [433, 165] width 338 height 23
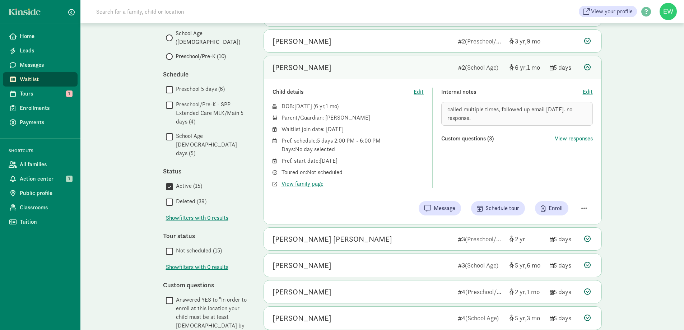
scroll to position [36, 0]
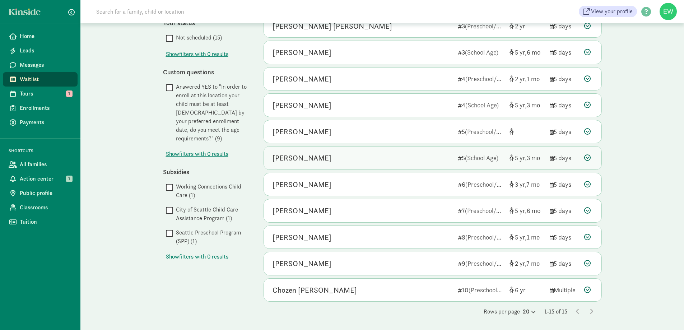
click at [332, 163] on div "Livia Wallace -Ringold" at bounding box center [302, 157] width 59 height 11
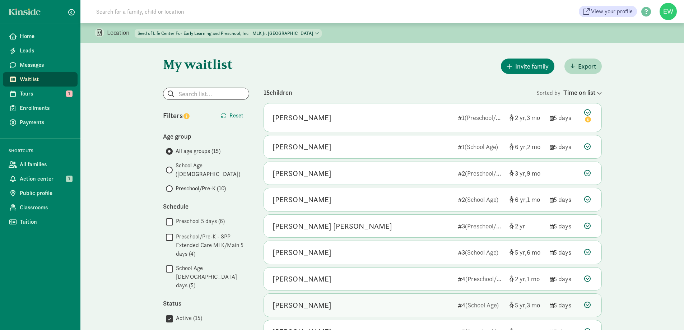
scroll to position [0, 0]
click at [45, 84] on link "Waitlist" at bounding box center [40, 79] width 75 height 14
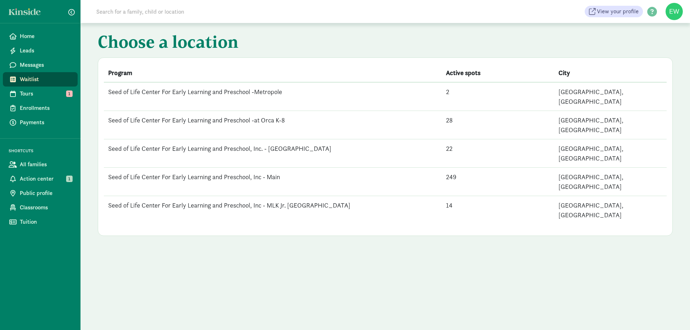
click at [216, 168] on td "Seed of Life Center For Early Learning and Preschool, Inc - Main" at bounding box center [273, 182] width 338 height 28
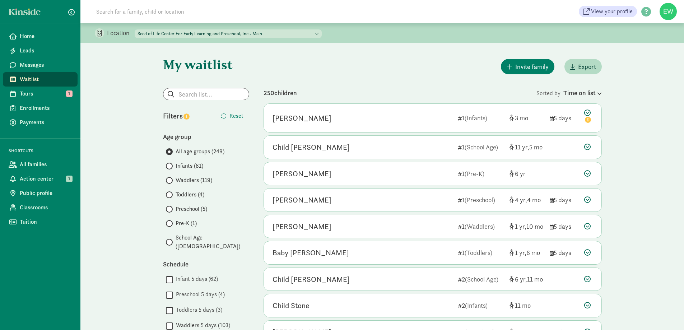
click at [165, 167] on div "All age groups (249) Infants (81) Waddlers (119) Toddlers (4) Preschool (5) Pre…" at bounding box center [206, 198] width 86 height 103
click at [170, 166] on input "Infants (81)" at bounding box center [168, 166] width 5 height 5
